Goal: Task Accomplishment & Management: Manage account settings

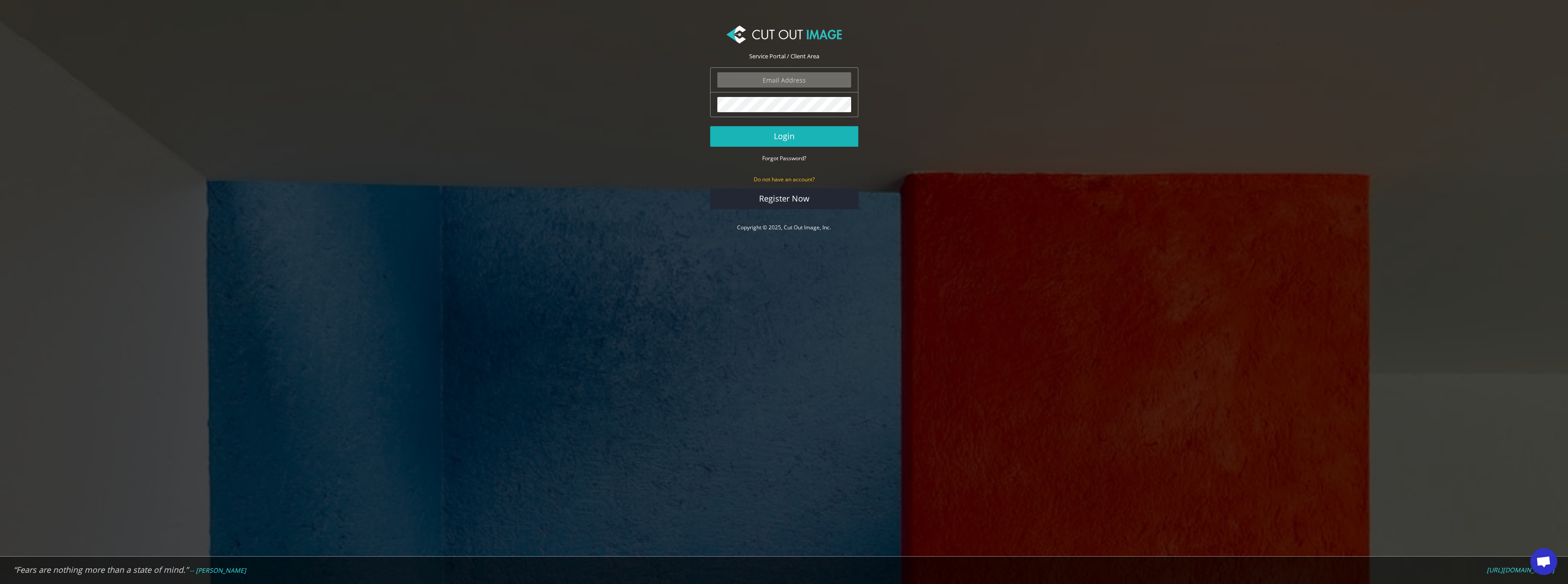
type input "[EMAIL_ADDRESS][DOMAIN_NAME]"
click at [768, 140] on button "Login" at bounding box center [784, 136] width 148 height 21
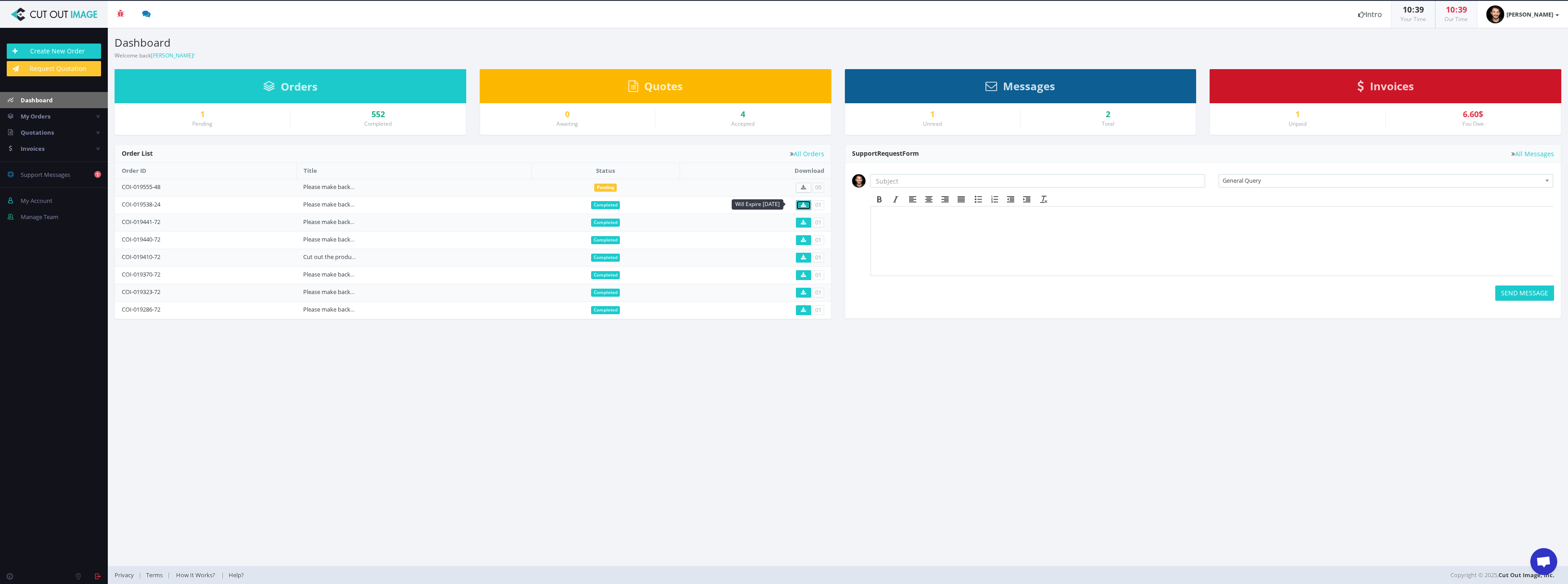
click at [804, 205] on icon at bounding box center [803, 205] width 5 height 6
